Goal: Transaction & Acquisition: Download file/media

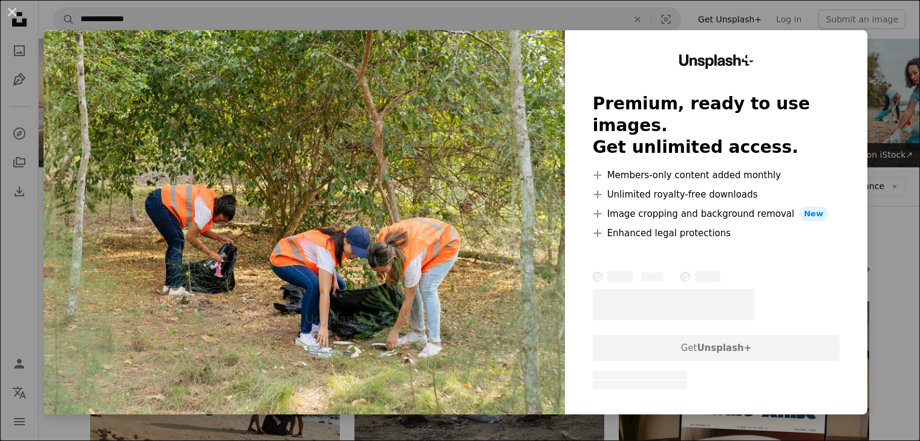
scroll to position [6525, 0]
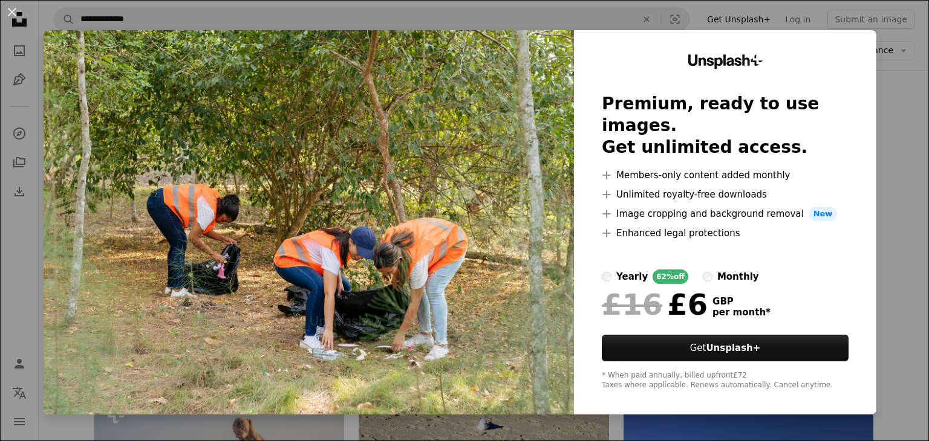
click at [898, 85] on div "An X shape Unsplash+ Premium, ready to use images. Get unlimited access. A plus…" at bounding box center [464, 220] width 929 height 441
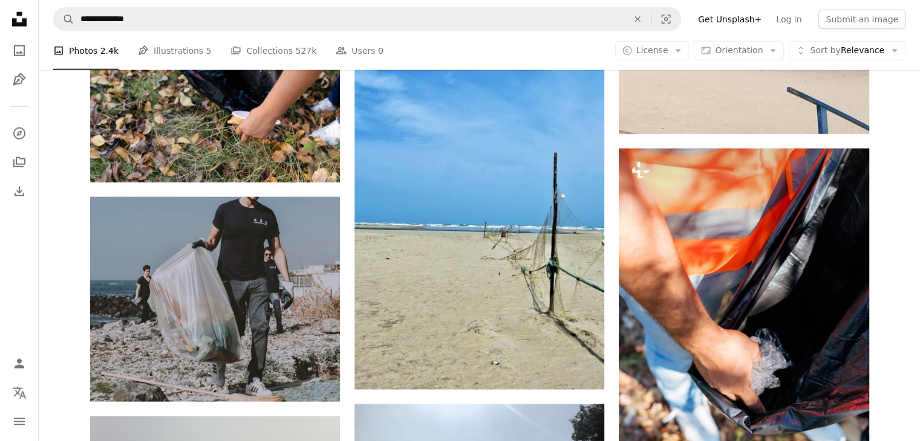
scroll to position [16853, 0]
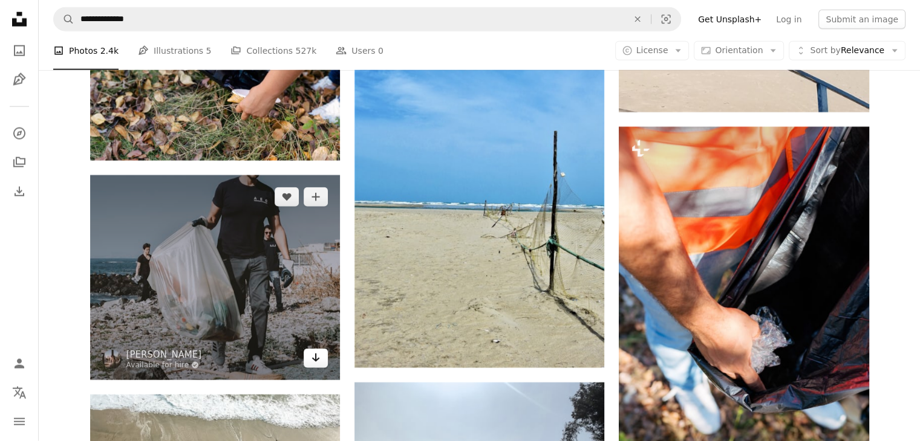
click at [313, 356] on icon "Arrow pointing down" at bounding box center [316, 358] width 10 height 15
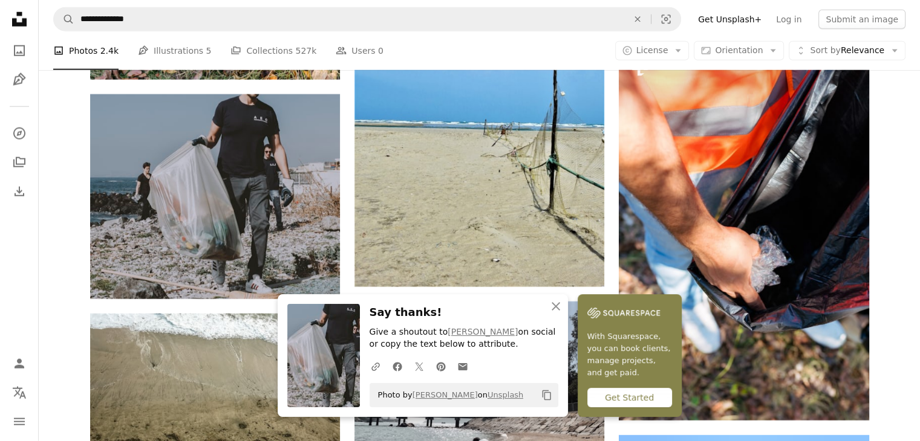
scroll to position [17107, 0]
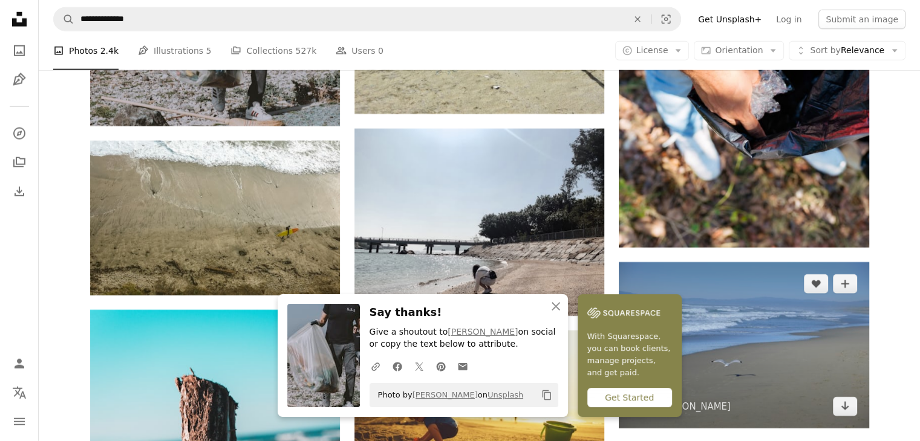
click at [851, 327] on img at bounding box center [744, 345] width 250 height 166
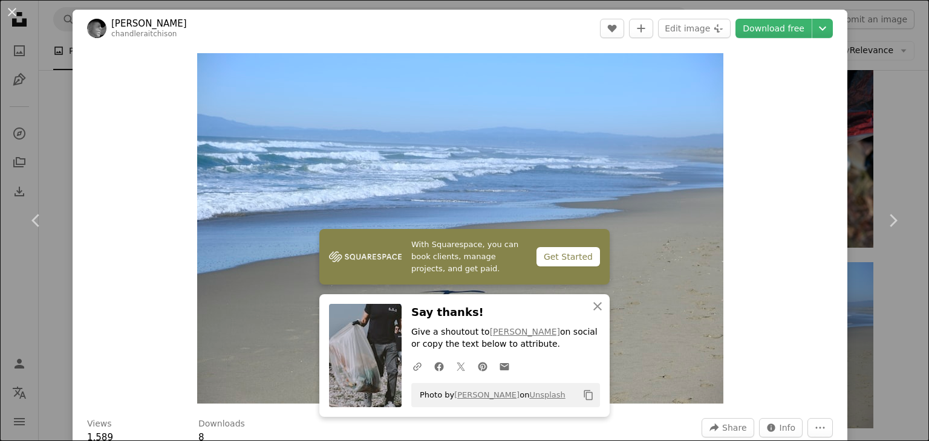
click at [856, 75] on div "An X shape Chevron left Chevron right With Squarespace, you can book clients, m…" at bounding box center [464, 220] width 929 height 441
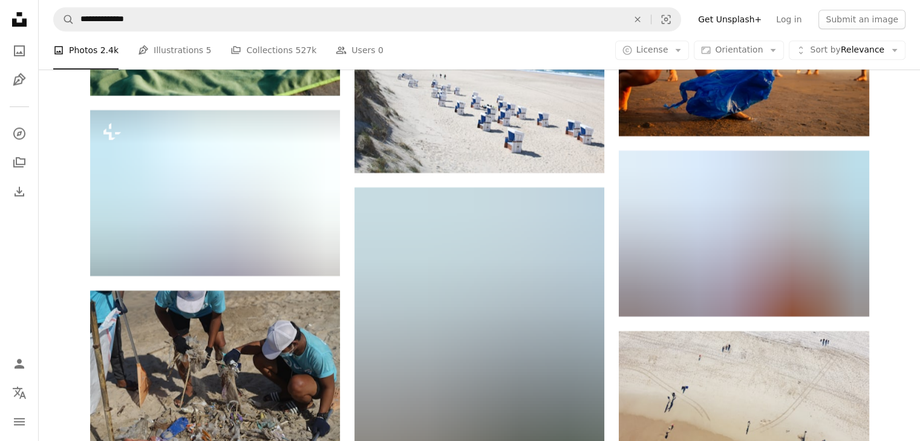
scroll to position [19447, 0]
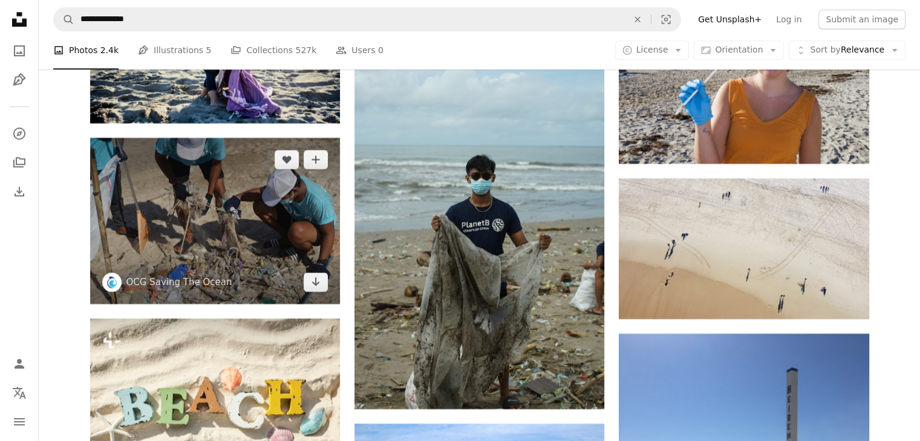
click at [209, 226] on img at bounding box center [215, 221] width 250 height 166
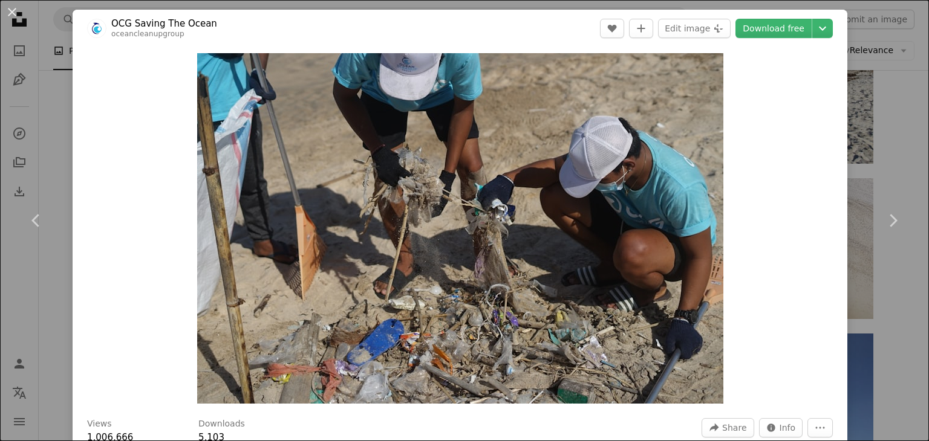
click at [876, 146] on div "An X shape Chevron left Chevron right OCG Saving The Ocean oceancleanupgroup A …" at bounding box center [464, 220] width 929 height 441
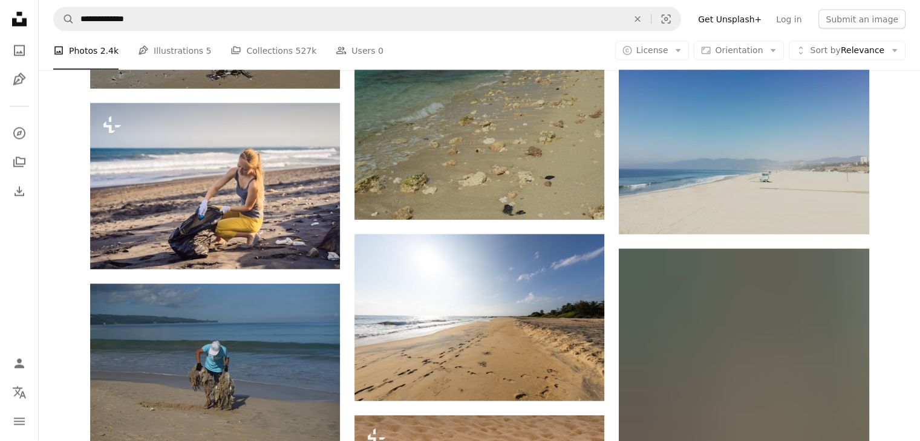
scroll to position [20892, 0]
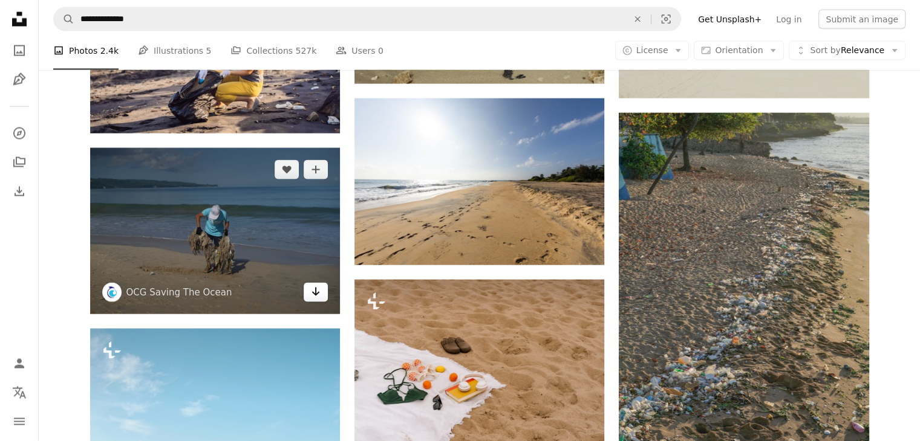
click at [324, 298] on link "Arrow pointing down" at bounding box center [316, 292] width 24 height 19
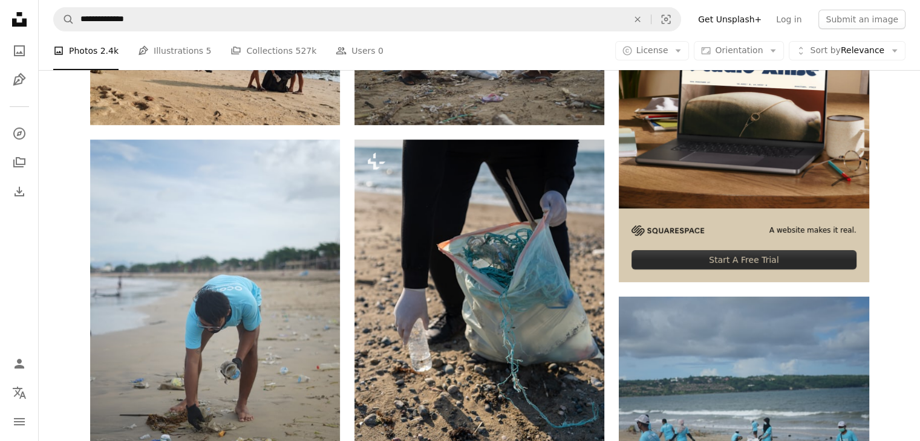
scroll to position [377, 0]
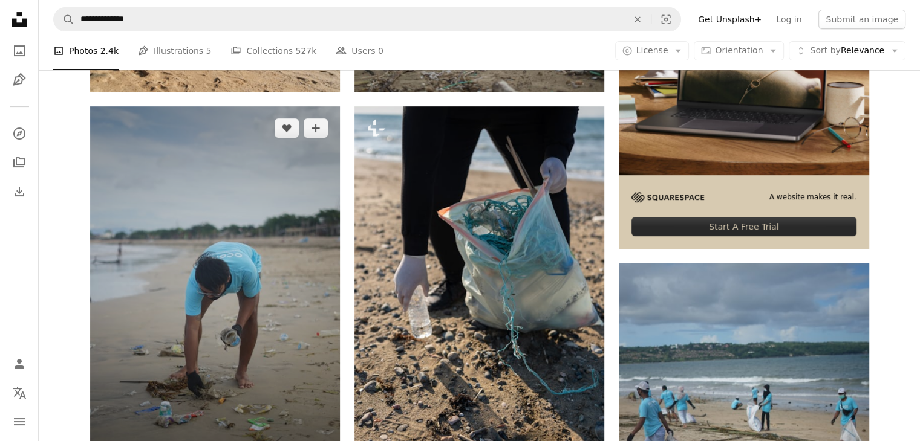
click at [256, 203] on img at bounding box center [215, 293] width 250 height 375
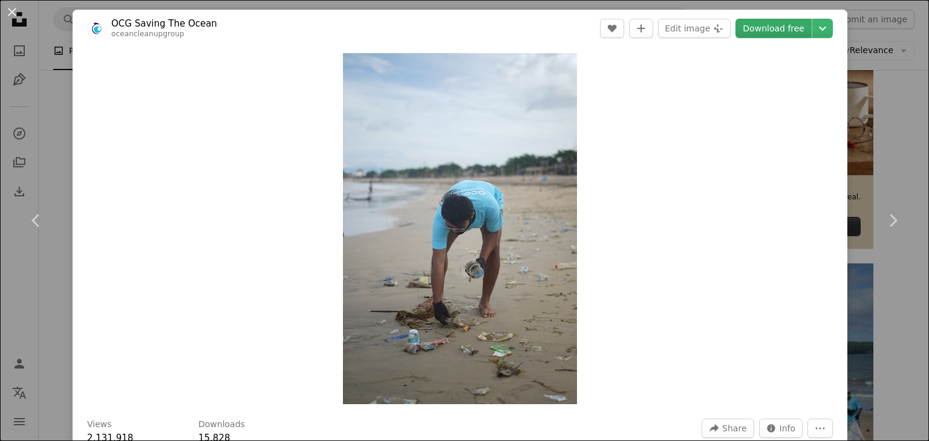
click at [763, 30] on link "Download free" at bounding box center [773, 28] width 76 height 19
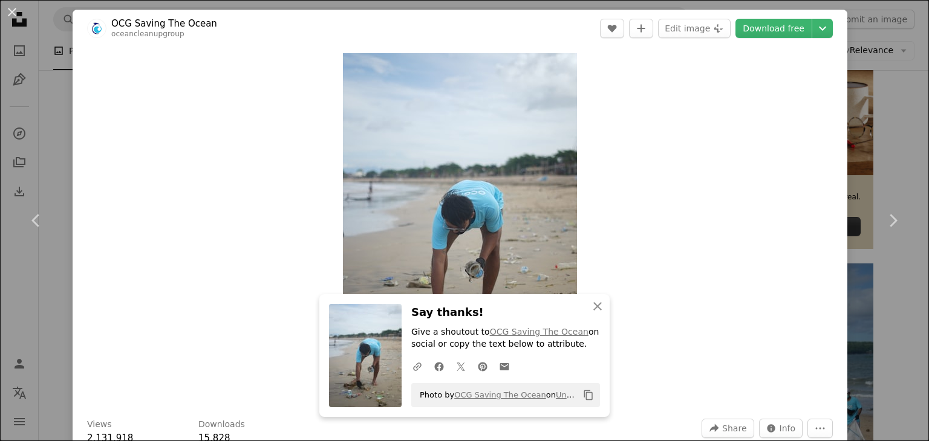
drag, startPoint x: 873, startPoint y: 71, endPoint x: 746, endPoint y: 22, distance: 136.1
click at [873, 71] on div "An X shape Chevron left Chevron right An X shape Close Say thanks! Give a shout…" at bounding box center [464, 220] width 929 height 441
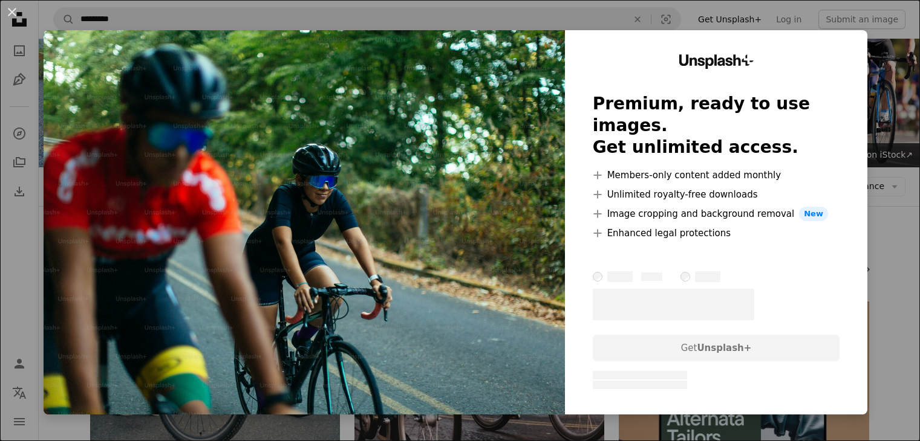
scroll to position [3729, 0]
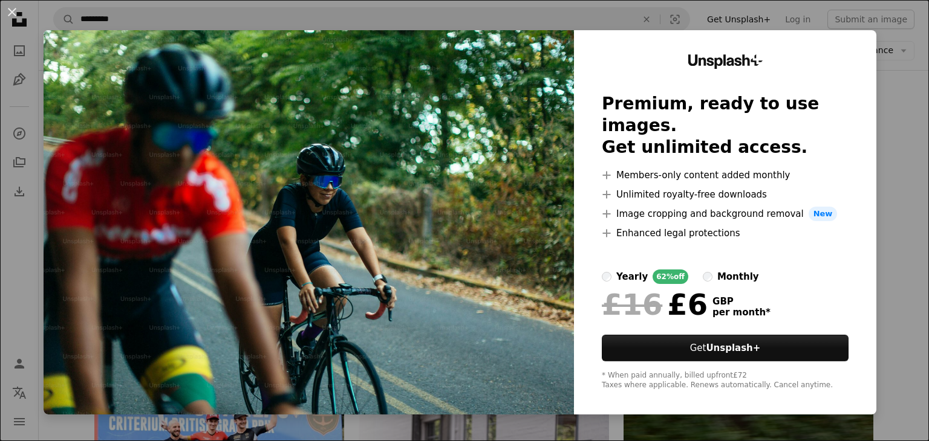
click at [886, 142] on div "An X shape Unsplash+ Premium, ready to use images. Get unlimited access. A plus…" at bounding box center [464, 220] width 929 height 441
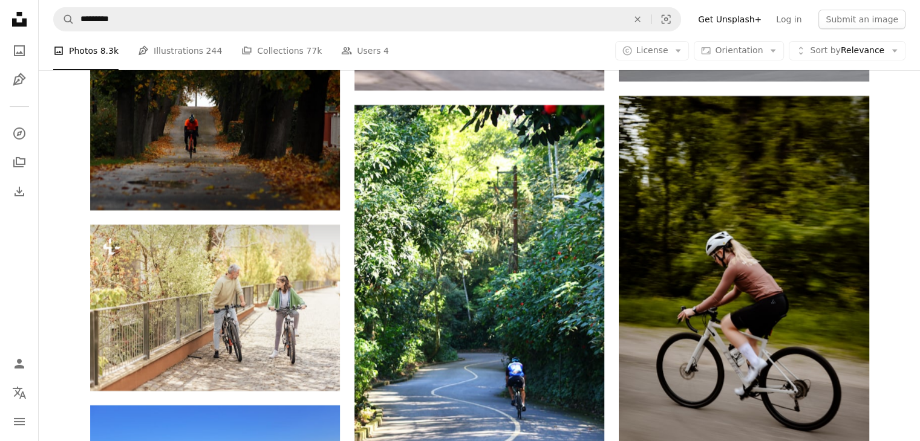
scroll to position [4391, 0]
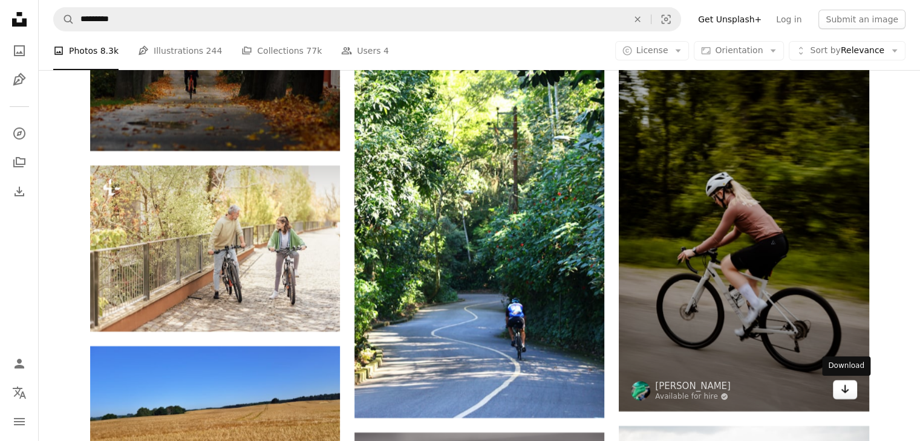
click at [848, 397] on link "Arrow pointing down" at bounding box center [845, 389] width 24 height 19
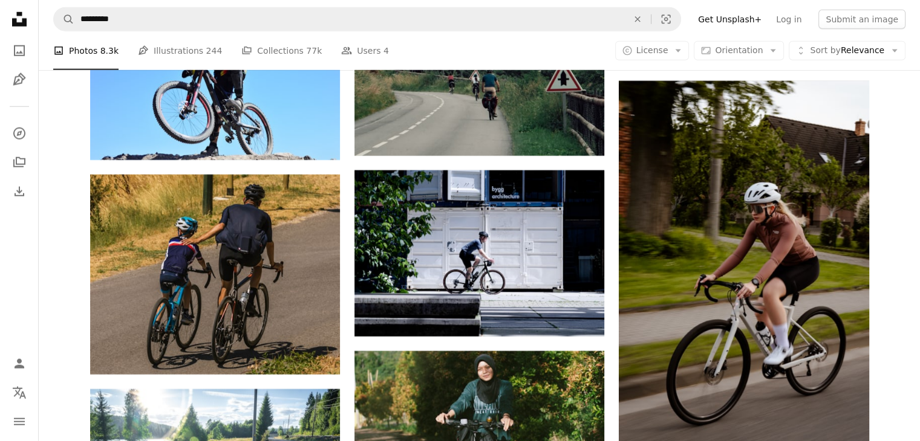
scroll to position [12457, 0]
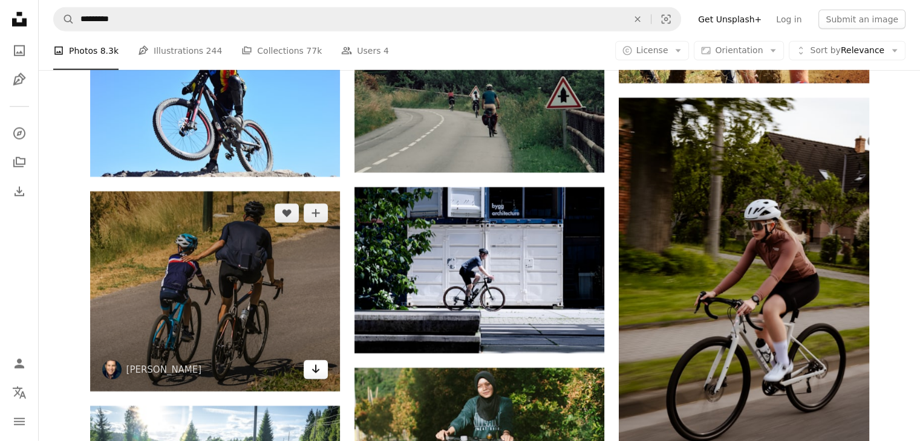
click at [318, 373] on icon "Arrow pointing down" at bounding box center [316, 369] width 10 height 15
